Goal: Find specific page/section: Find specific page/section

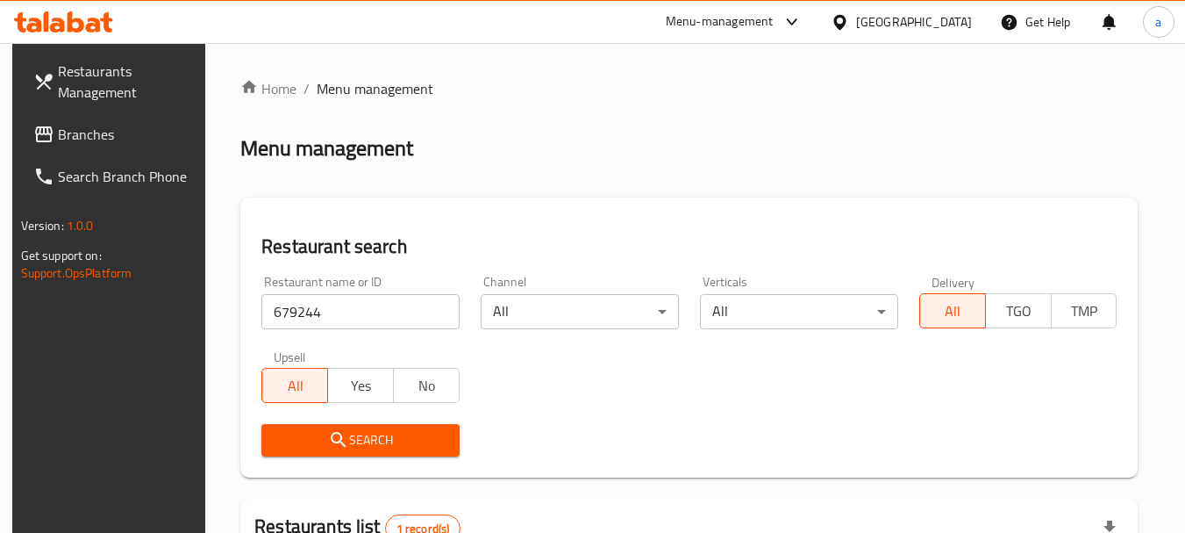
scroll to position [250, 0]
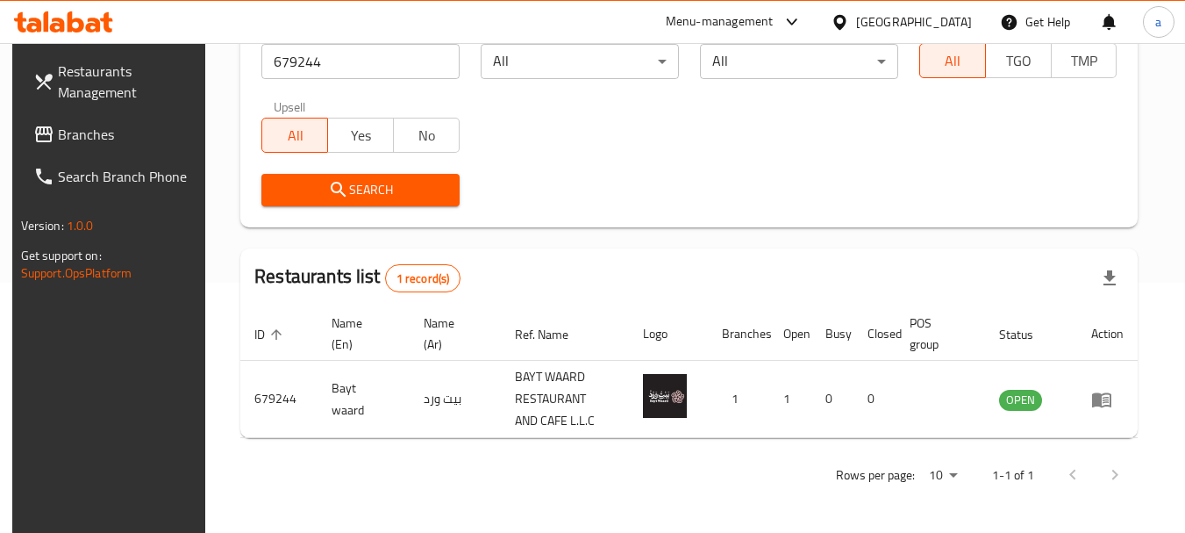
click at [909, 17] on div "[GEOGRAPHIC_DATA]" at bounding box center [914, 21] width 116 height 19
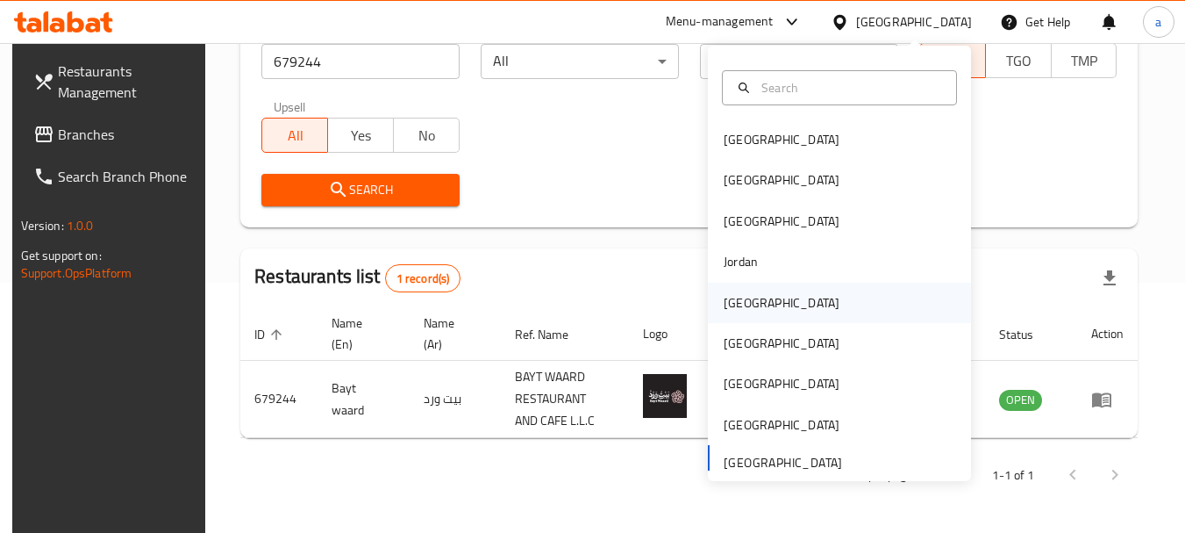
click at [762, 298] on div "[GEOGRAPHIC_DATA]" at bounding box center [839, 303] width 263 height 40
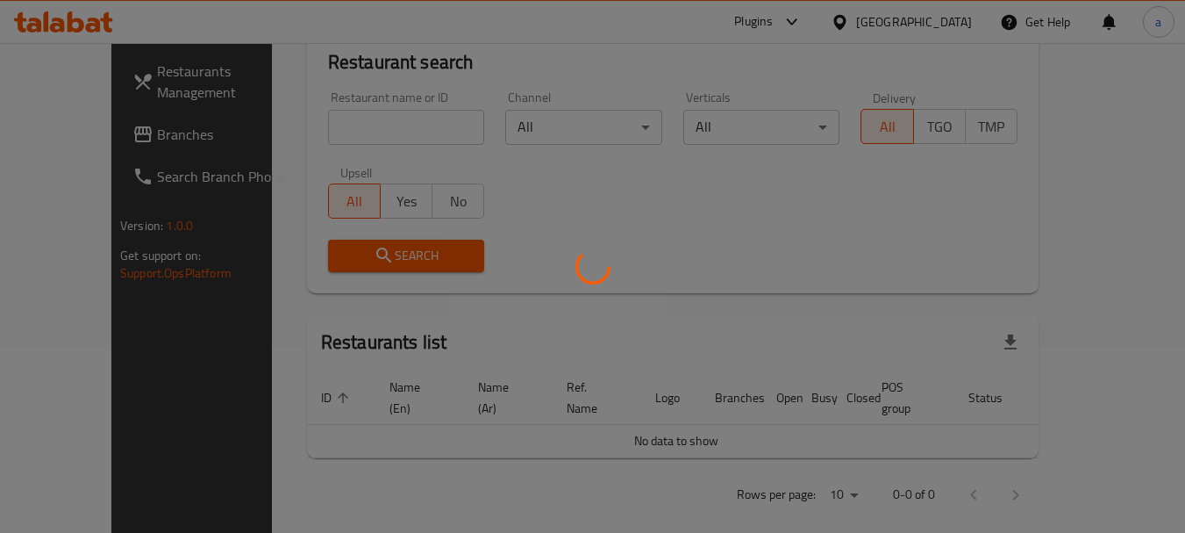
scroll to position [250, 0]
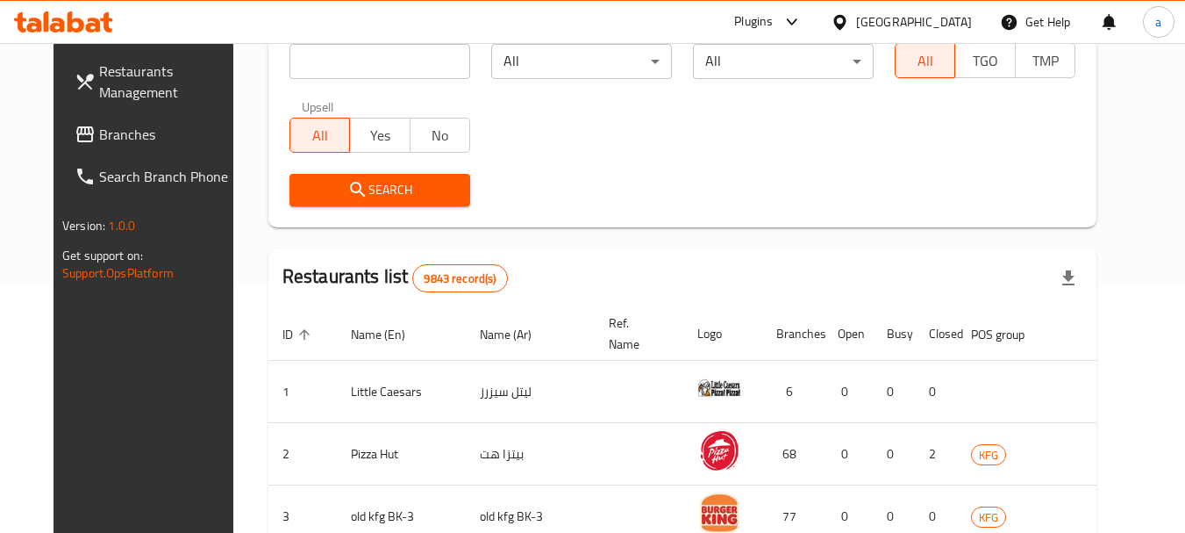
click at [99, 135] on span "Branches" at bounding box center [168, 134] width 139 height 21
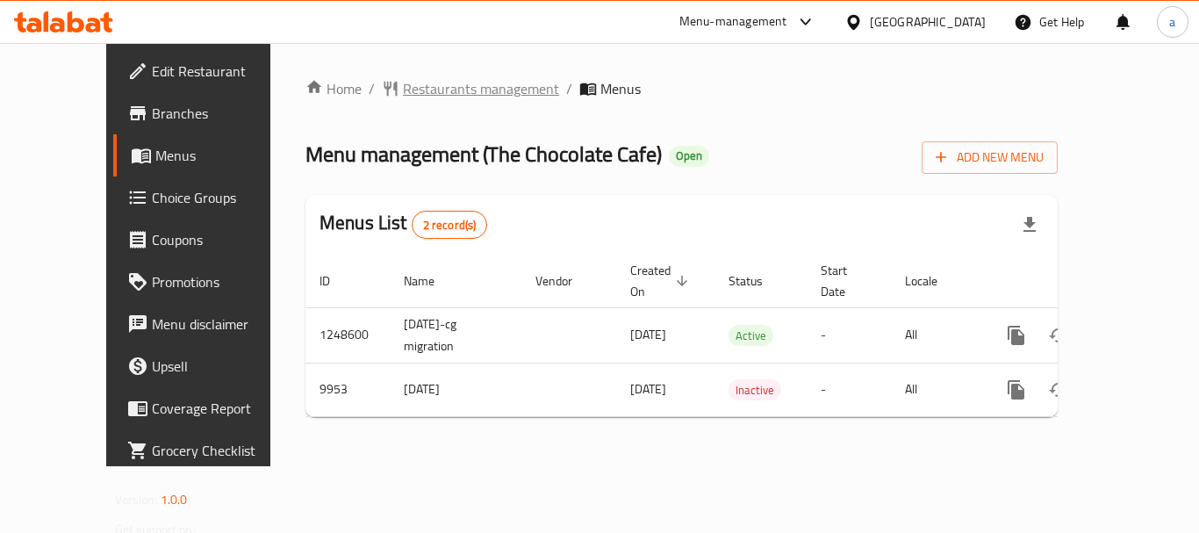
click at [429, 86] on span "Restaurants management" at bounding box center [481, 88] width 156 height 21
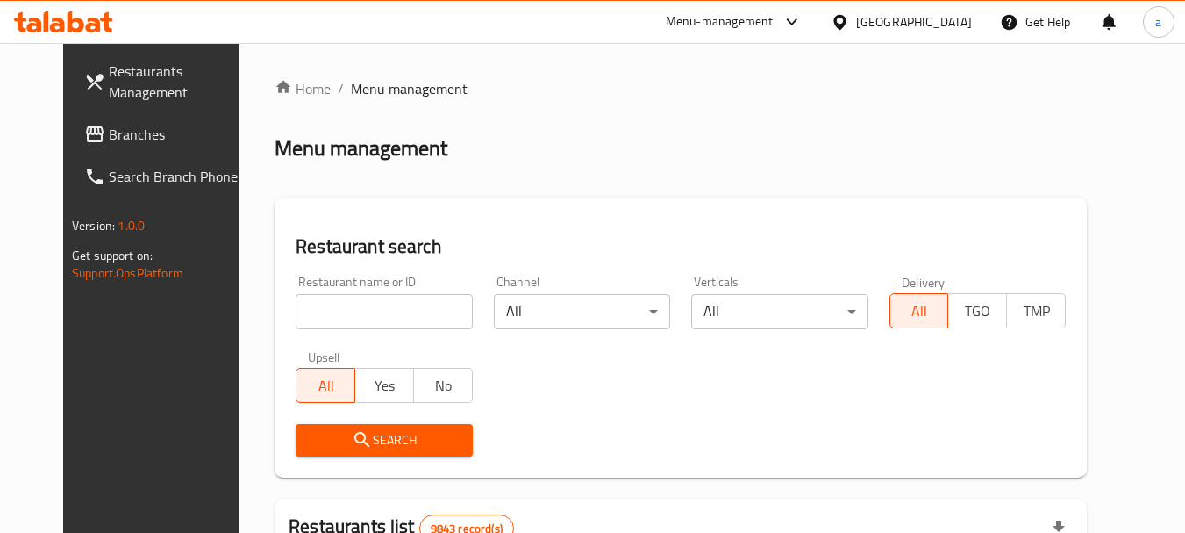
click at [379, 324] on input "search" at bounding box center [384, 311] width 176 height 35
paste input "6039"
type input "6039"
click at [433, 447] on span "Search" at bounding box center [384, 440] width 148 height 22
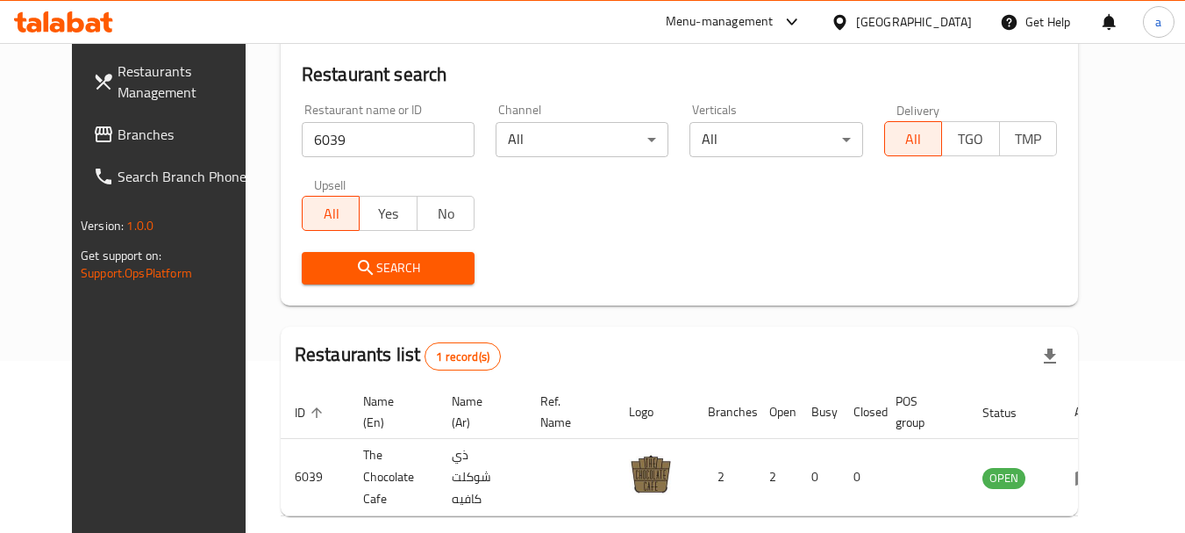
scroll to position [228, 0]
